Goal: Transaction & Acquisition: Purchase product/service

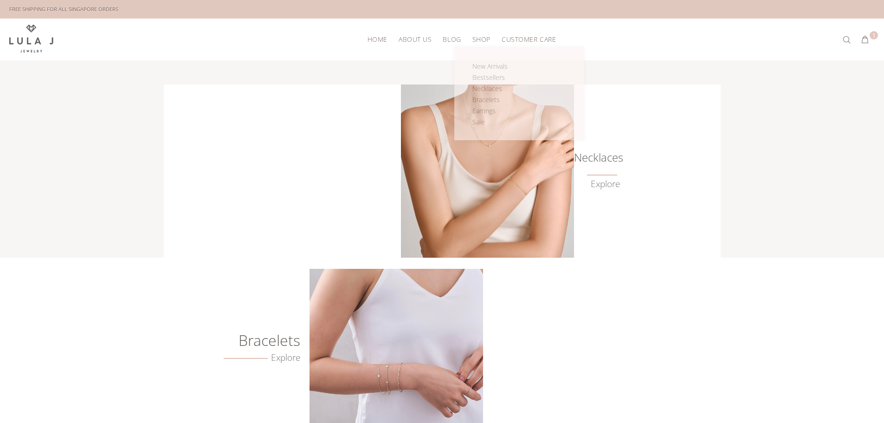
drag, startPoint x: 0, startPoint y: 0, endPoint x: 476, endPoint y: 42, distance: 478.1
click at [476, 42] on span "Shop" at bounding box center [482, 39] width 18 height 7
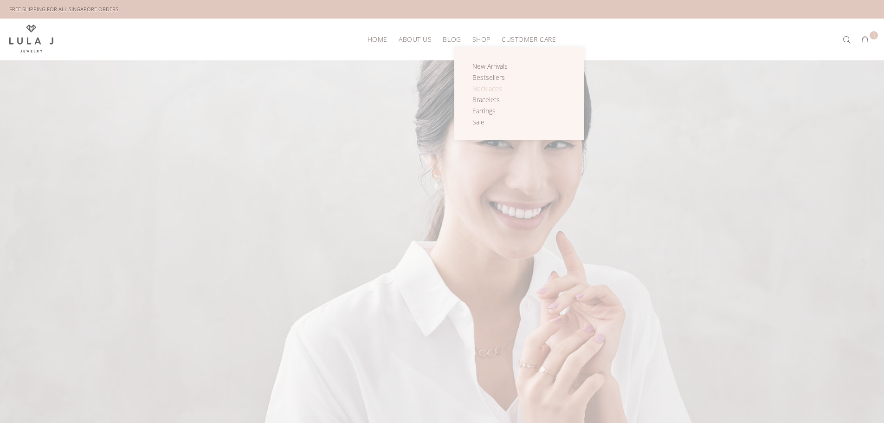
click at [491, 87] on span "Necklaces" at bounding box center [488, 88] width 30 height 9
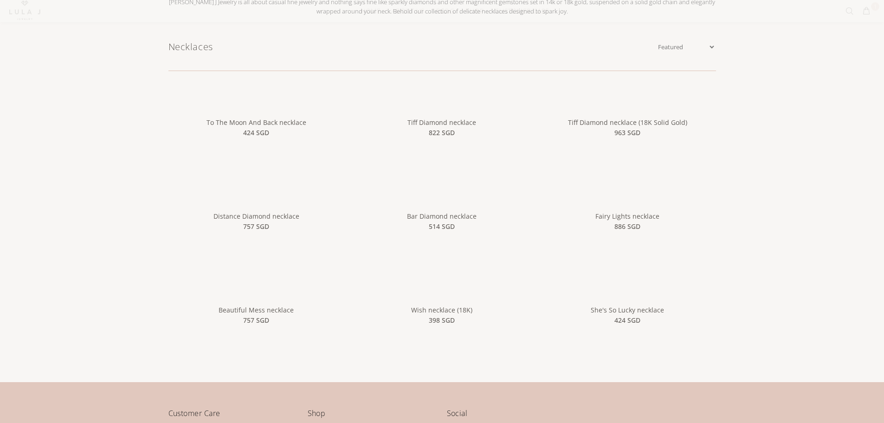
scroll to position [139, 0]
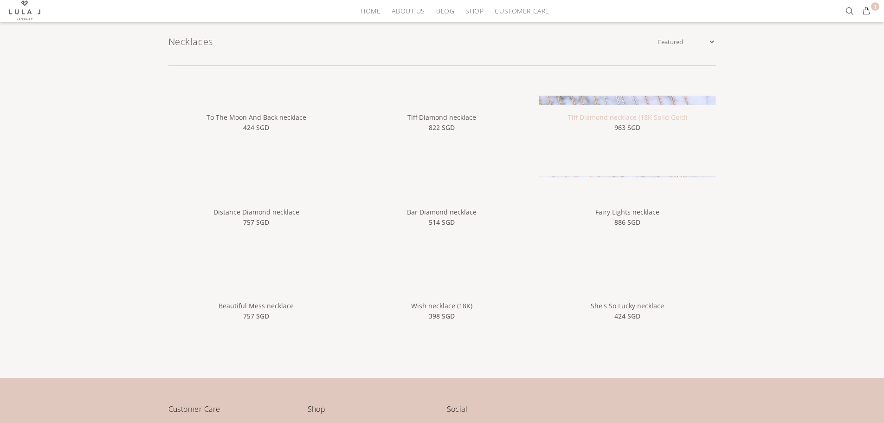
click at [641, 115] on link "Tiff Diamond necklace (18K Solid Gold)" at bounding box center [627, 117] width 119 height 9
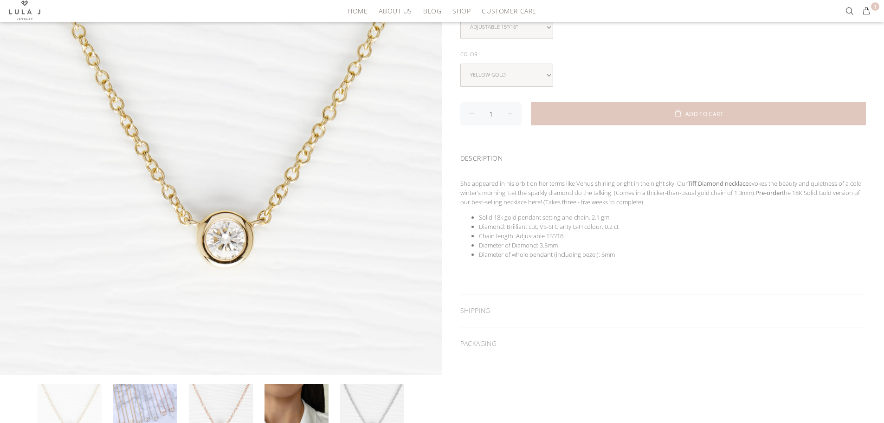
scroll to position [325, 0]
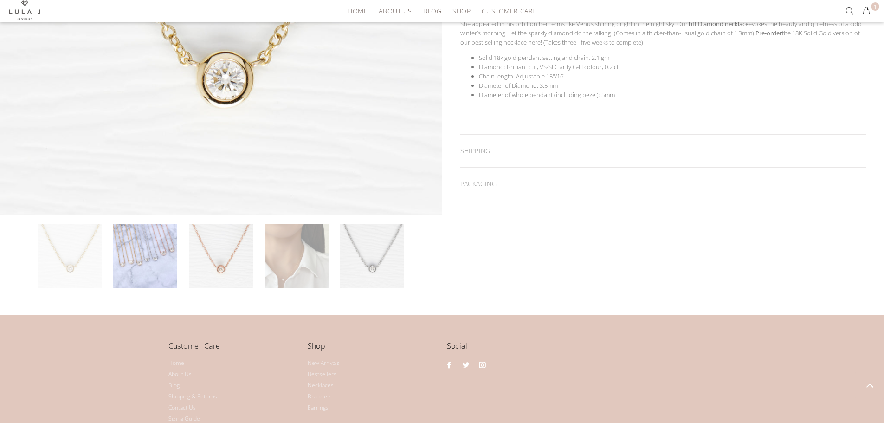
click at [311, 262] on link at bounding box center [297, 256] width 64 height 64
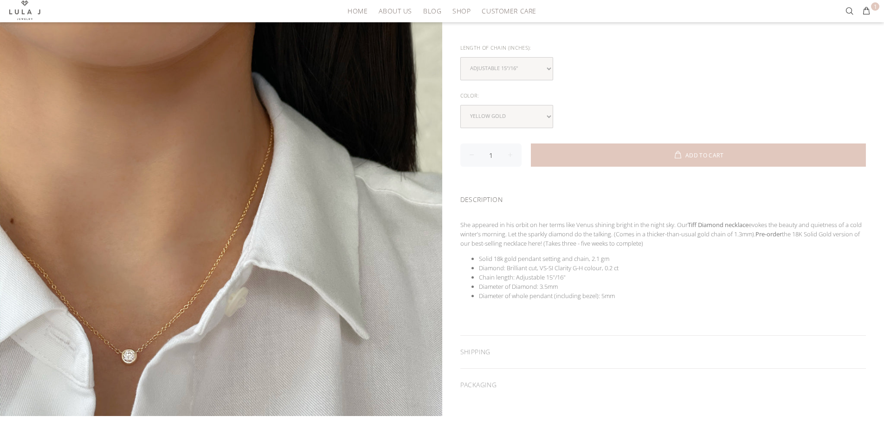
scroll to position [139, 0]
